Goal: Navigation & Orientation: Find specific page/section

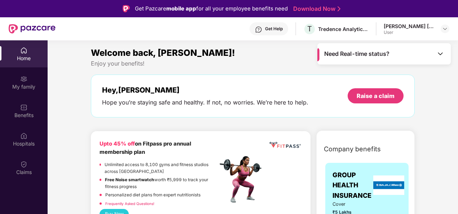
scroll to position [40, 0]
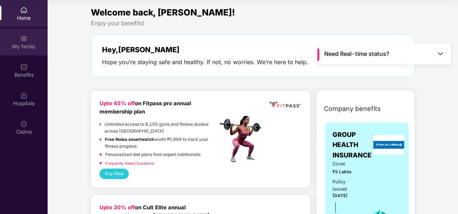
click at [30, 40] on div "My family" at bounding box center [24, 41] width 48 height 27
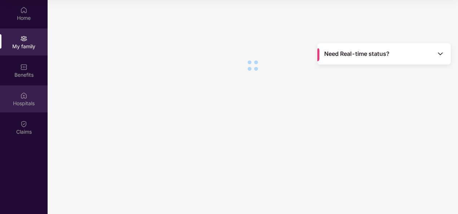
click at [26, 105] on div "Hospitals" at bounding box center [24, 103] width 48 height 7
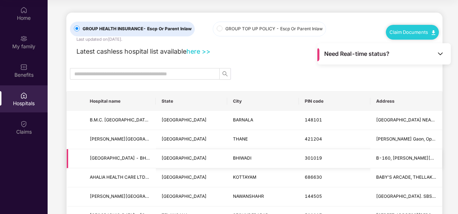
scroll to position [36, 0]
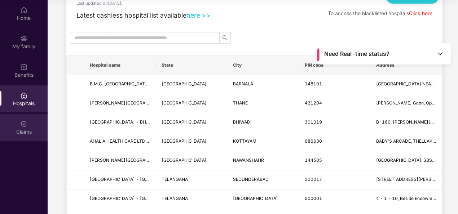
click at [25, 124] on img at bounding box center [23, 123] width 7 height 7
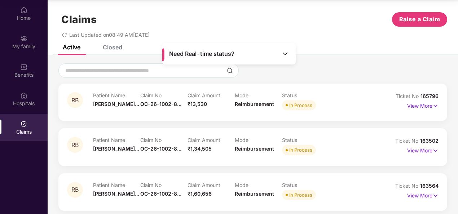
scroll to position [8, 0]
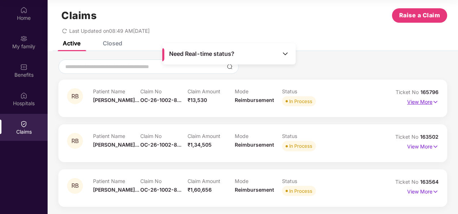
click at [429, 104] on p "View More" at bounding box center [422, 101] width 31 height 10
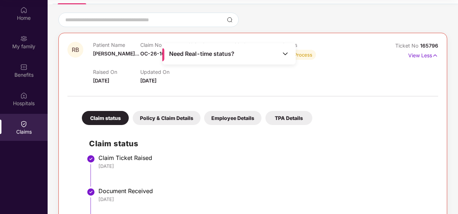
scroll to position [44, 0]
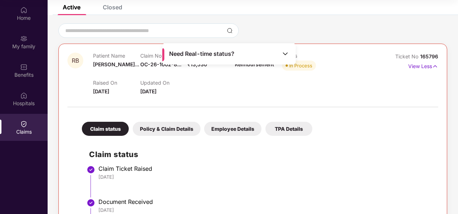
click at [294, 31] on div at bounding box center [252, 30] width 388 height 14
